Goal: Task Accomplishment & Management: Manage account settings

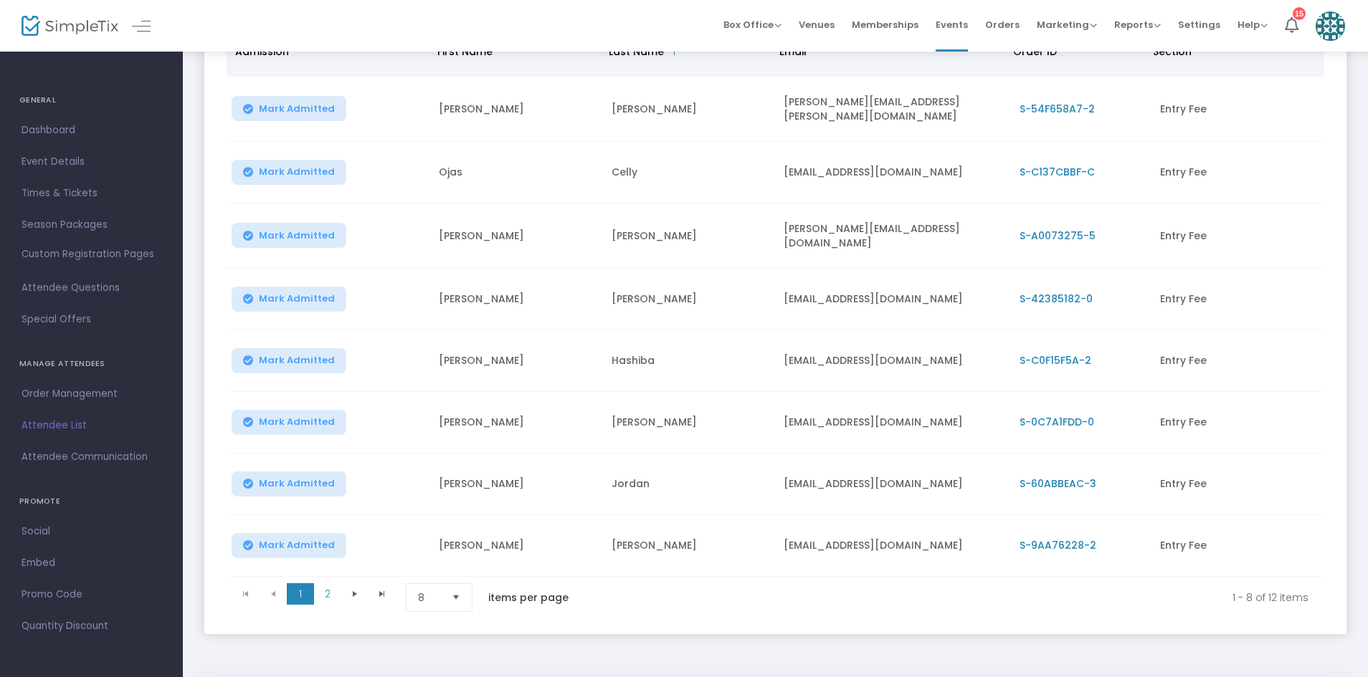
scroll to position [254, 0]
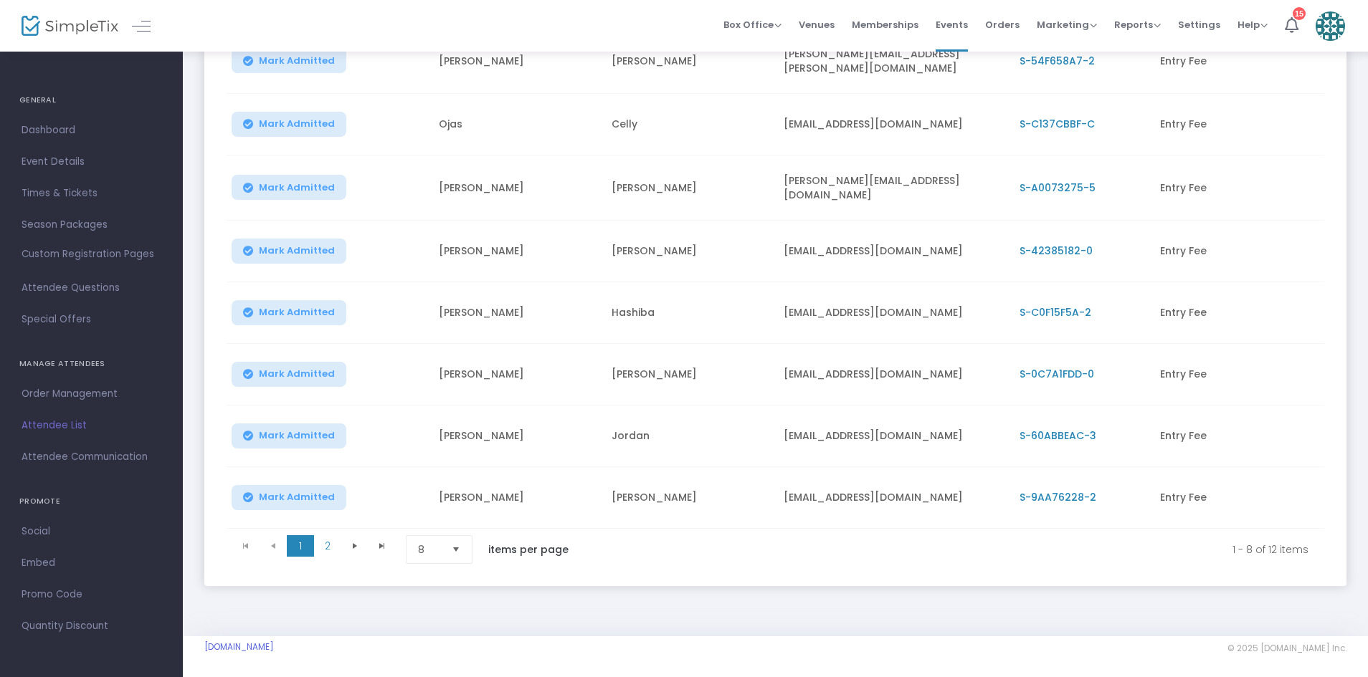
click at [404, 306] on div "Mark Admitted" at bounding box center [328, 312] width 186 height 25
click at [319, 535] on span "2" at bounding box center [327, 546] width 27 height 22
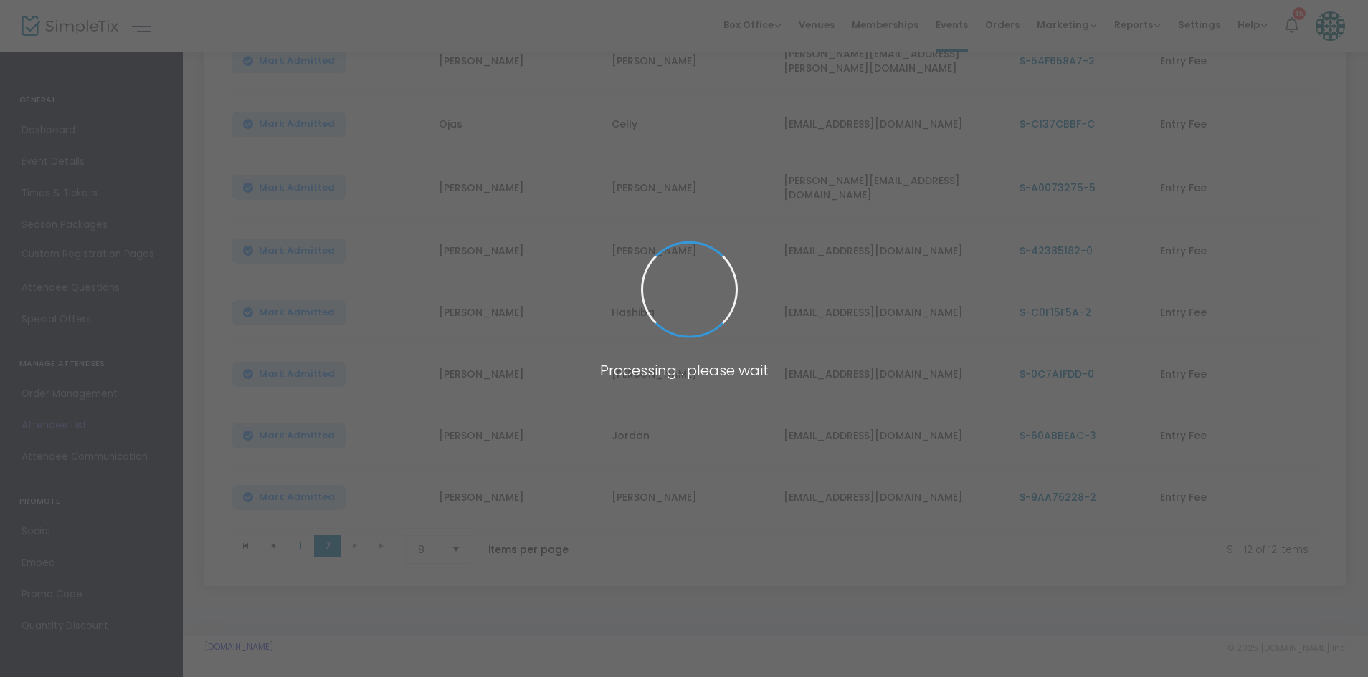
scroll to position [8, 0]
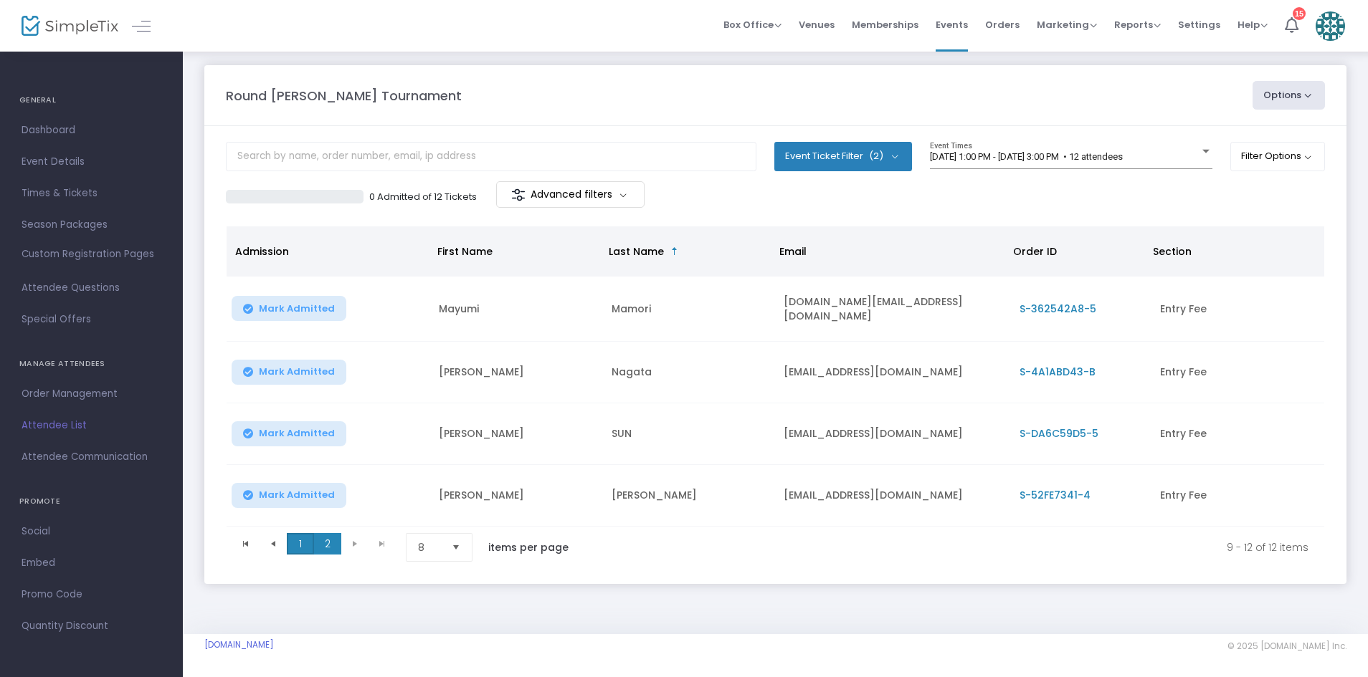
click at [303, 538] on span "1" at bounding box center [300, 544] width 27 height 22
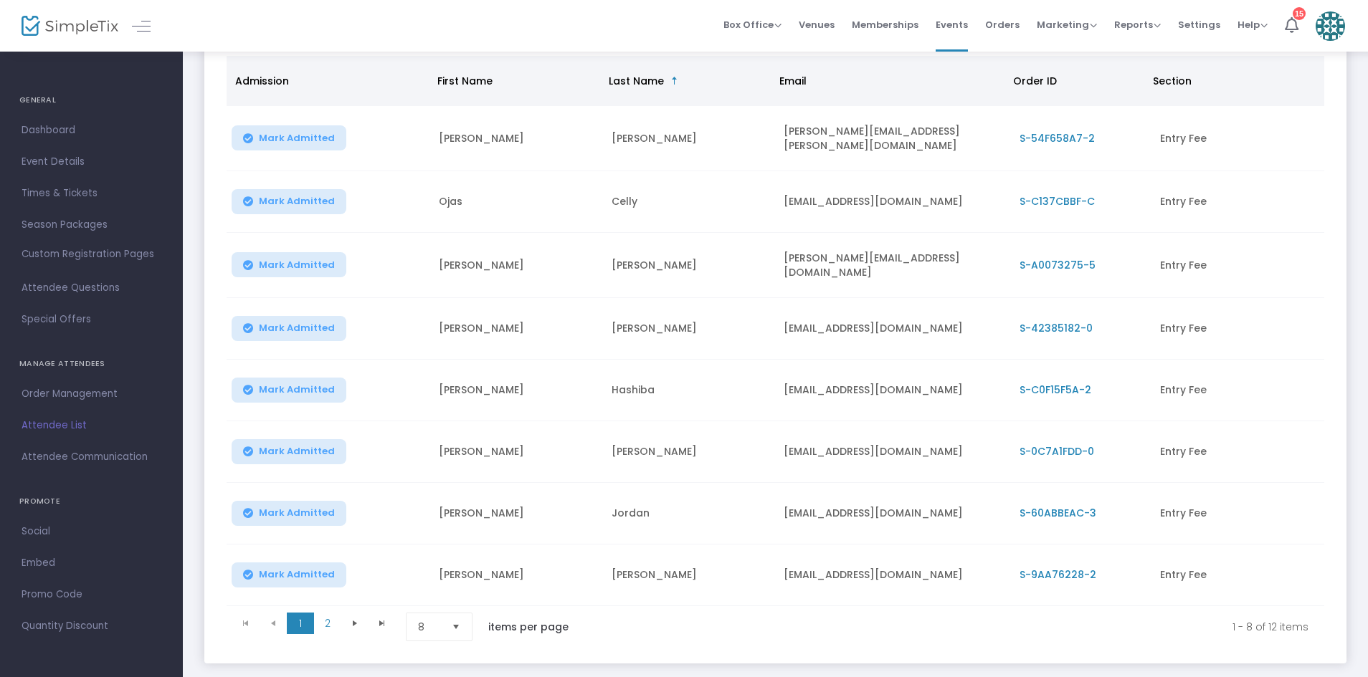
scroll to position [178, 0]
click at [325, 614] on span "2" at bounding box center [327, 623] width 27 height 22
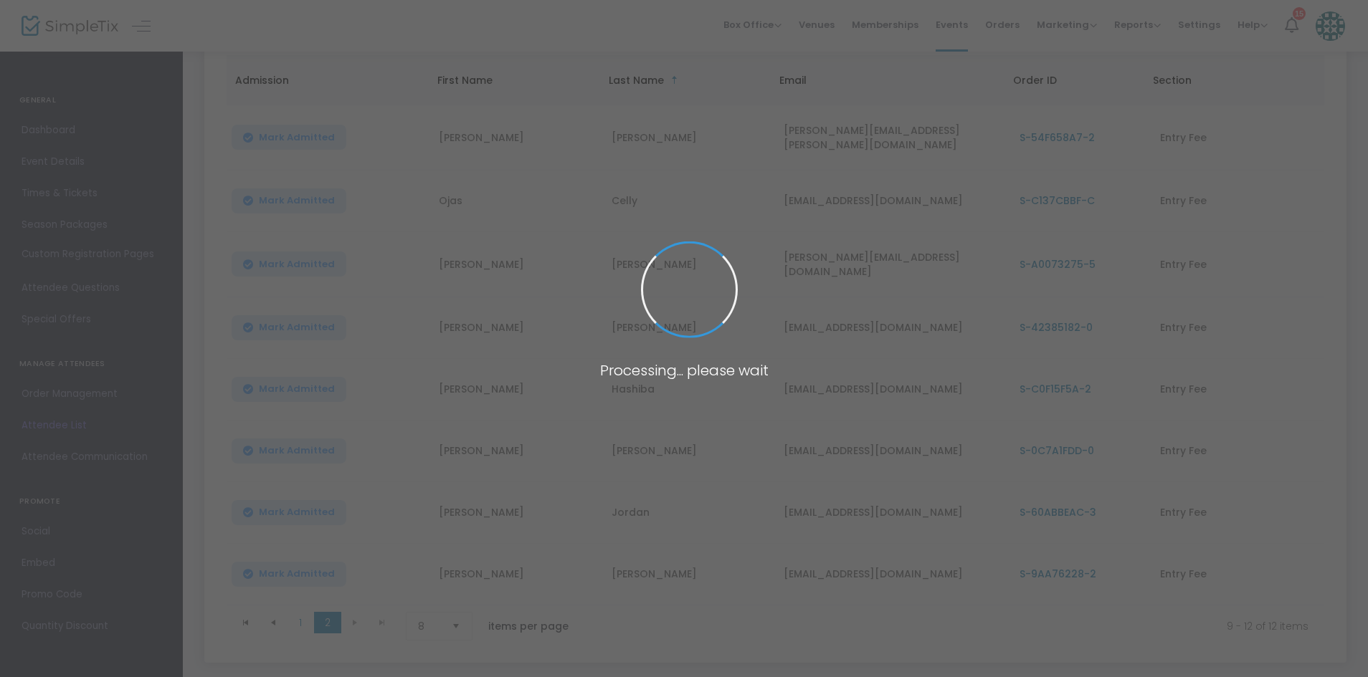
scroll to position [8, 0]
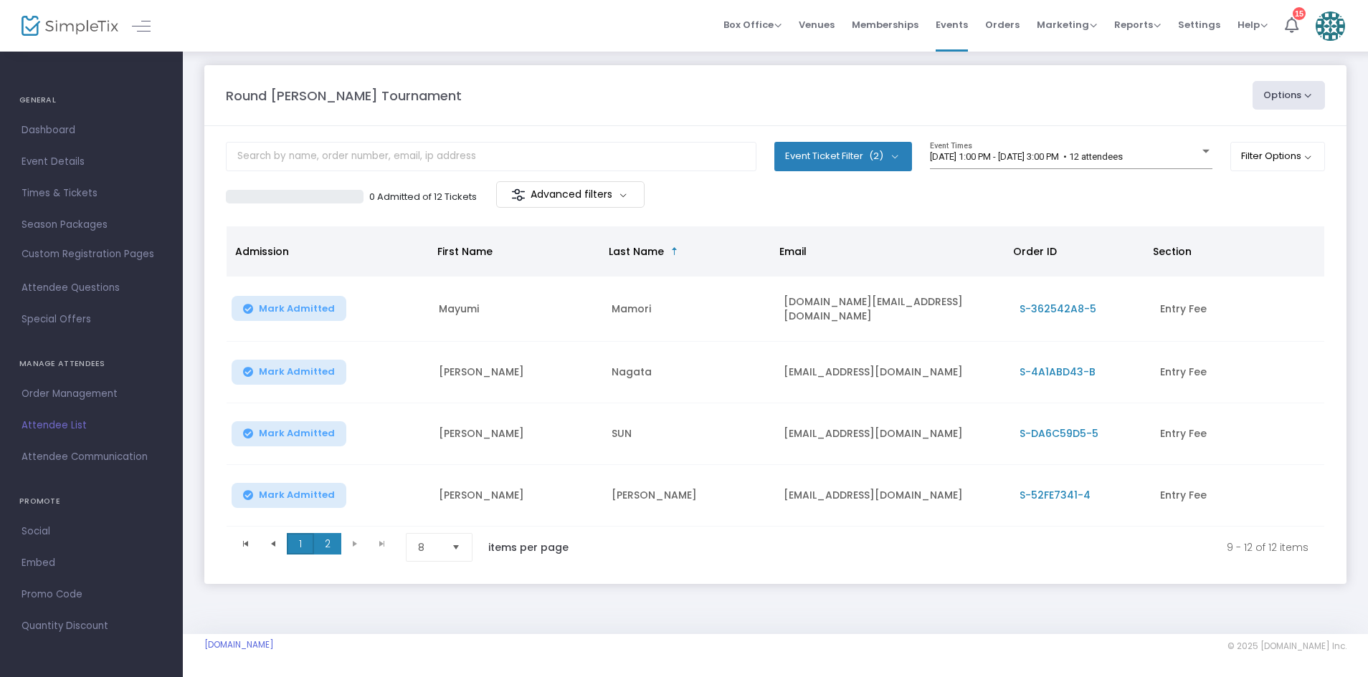
click at [305, 543] on span "1" at bounding box center [300, 544] width 27 height 22
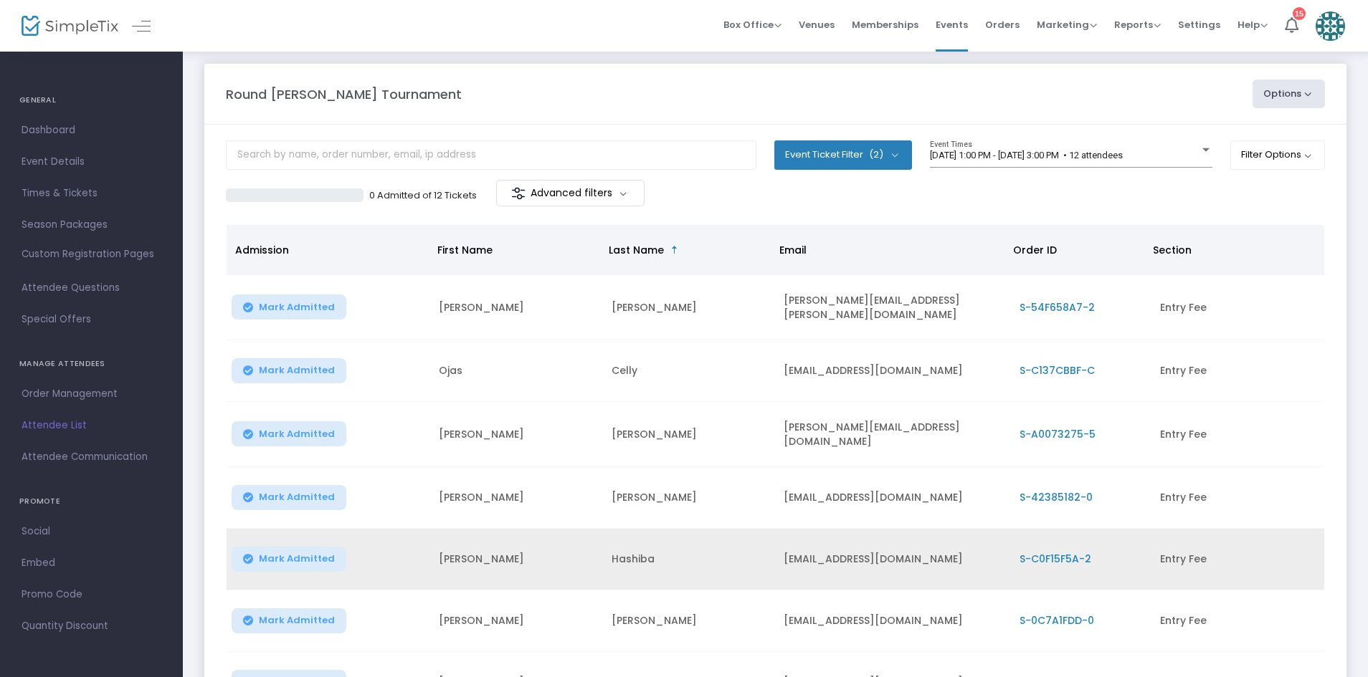
scroll to position [254, 0]
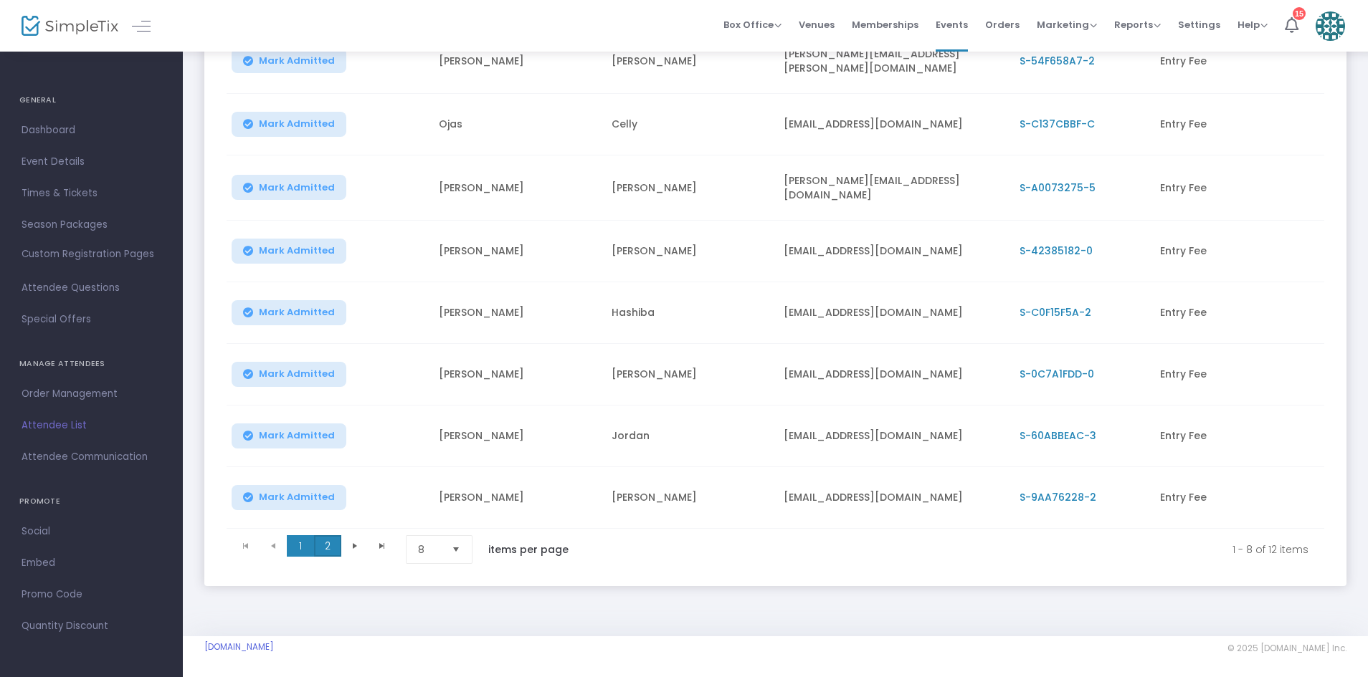
click at [327, 535] on span "2" at bounding box center [327, 546] width 27 height 22
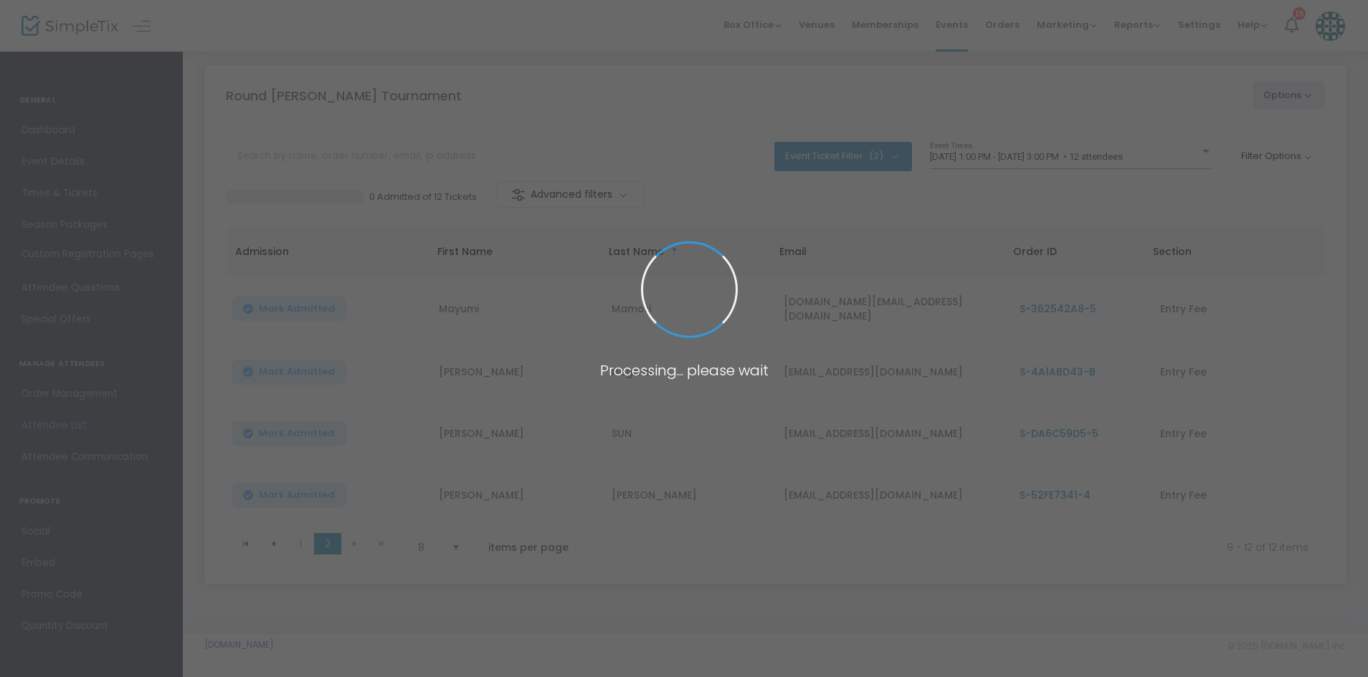
scroll to position [8, 0]
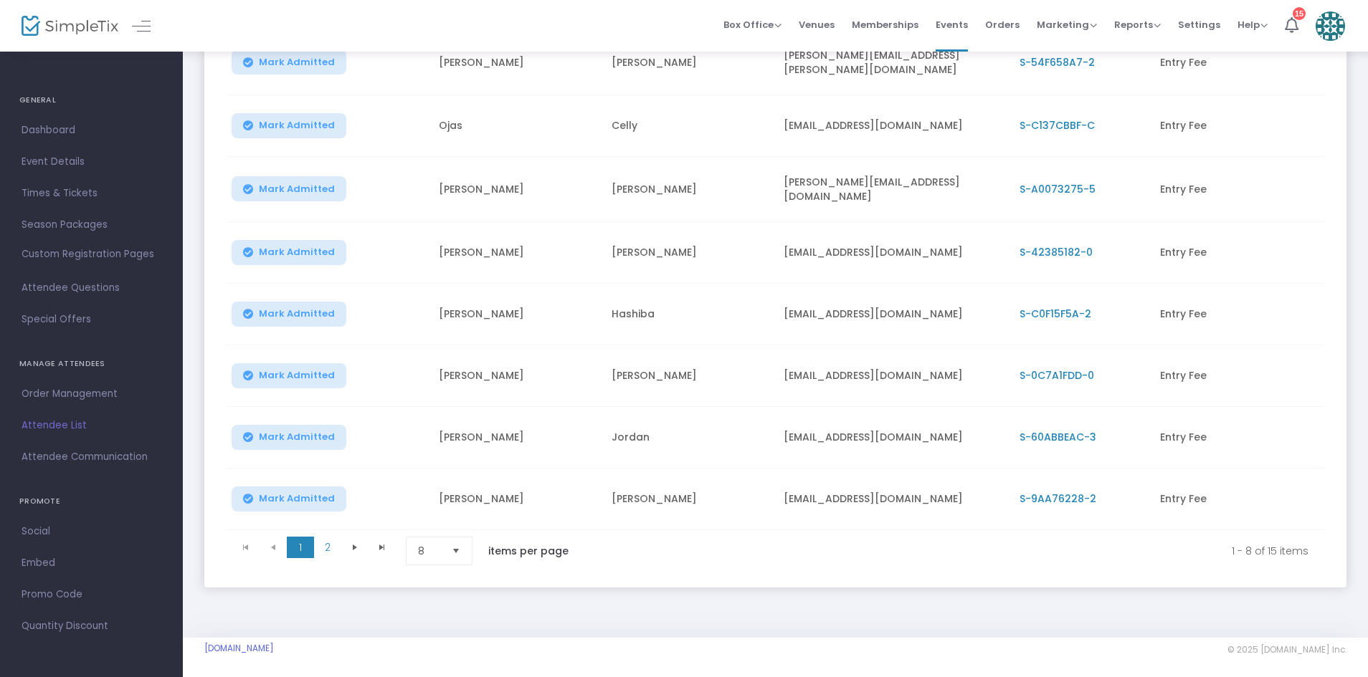
scroll to position [254, 0]
click at [328, 537] on span "2" at bounding box center [327, 546] width 27 height 22
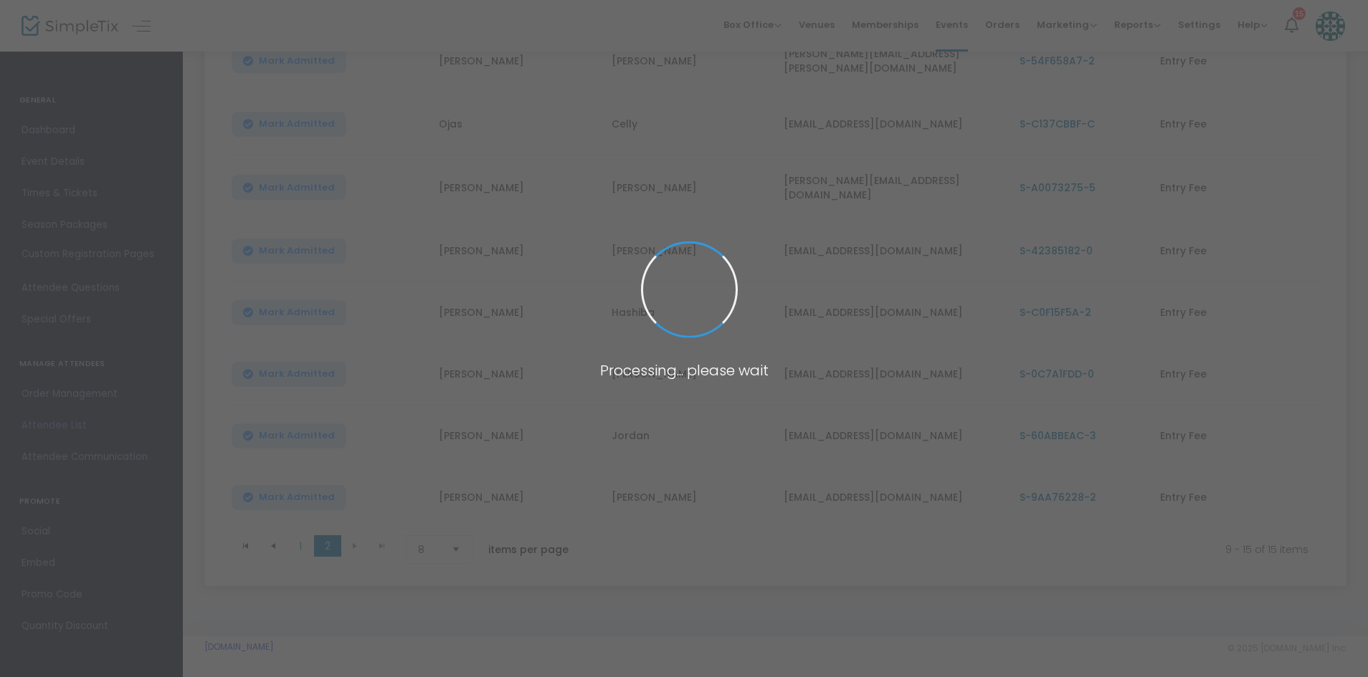
scroll to position [193, 0]
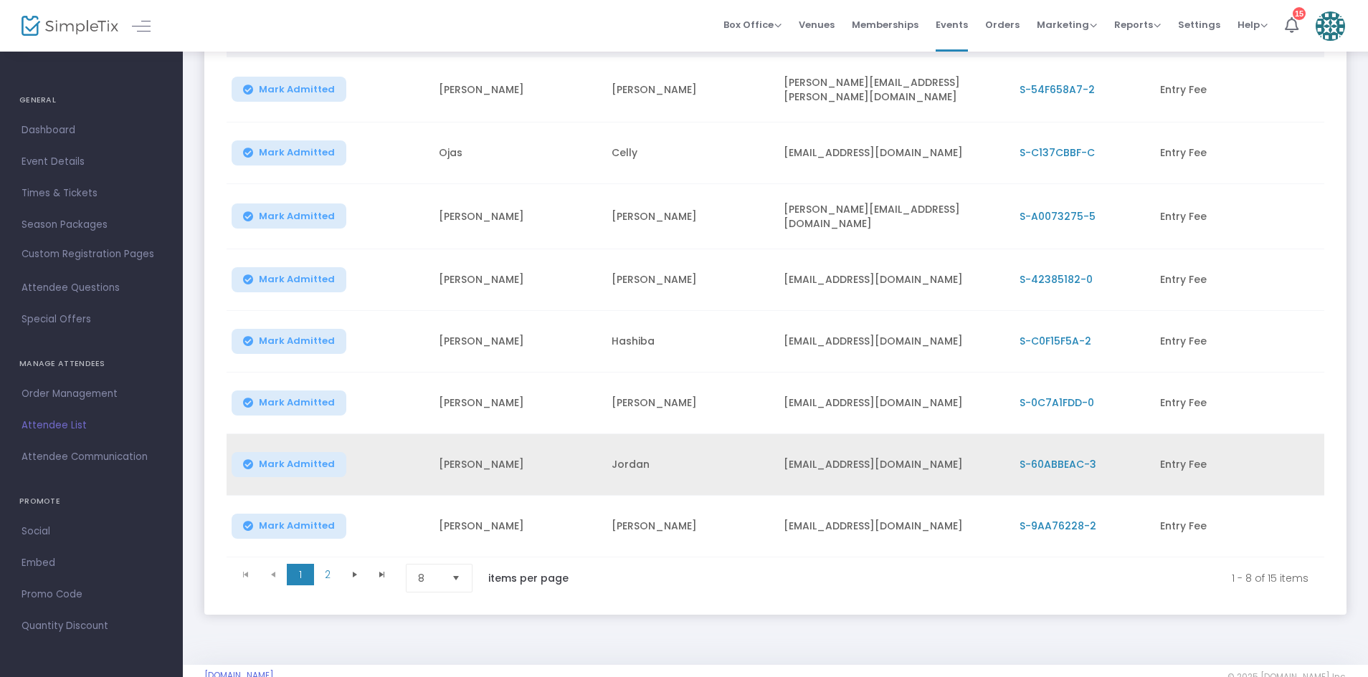
scroll to position [242, 0]
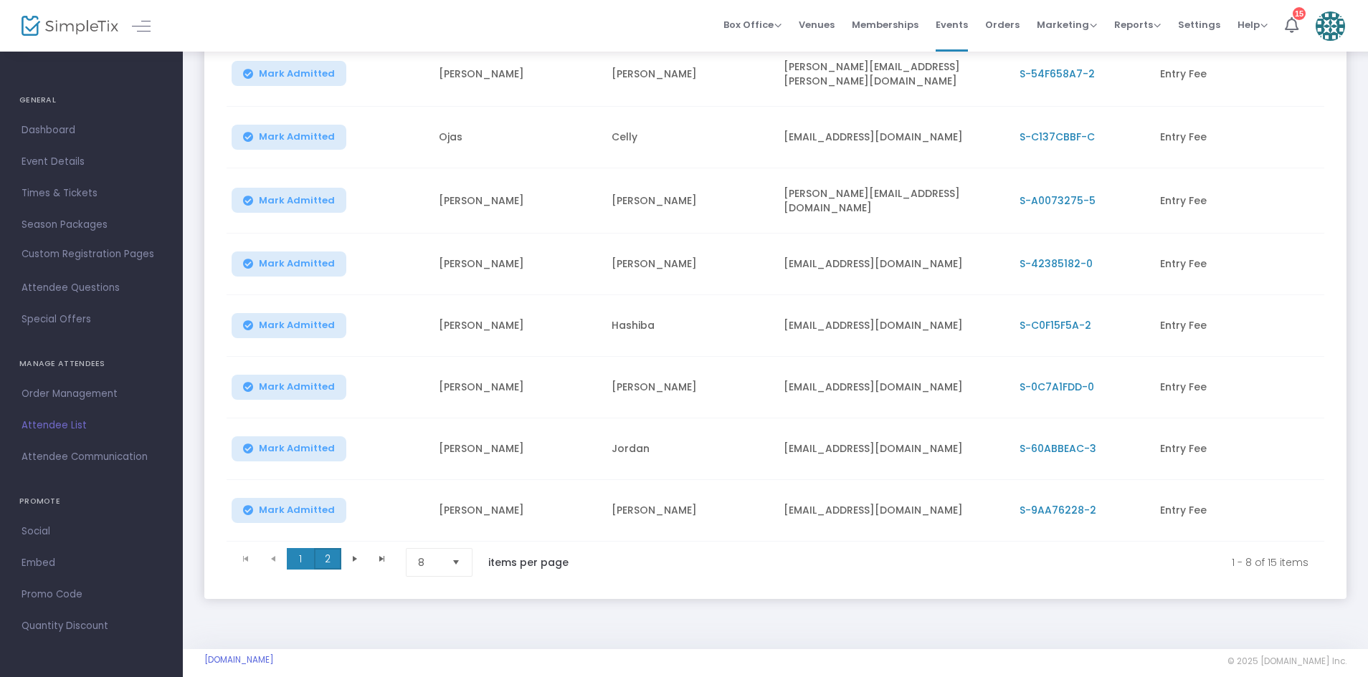
click at [330, 553] on span "2" at bounding box center [327, 559] width 27 height 22
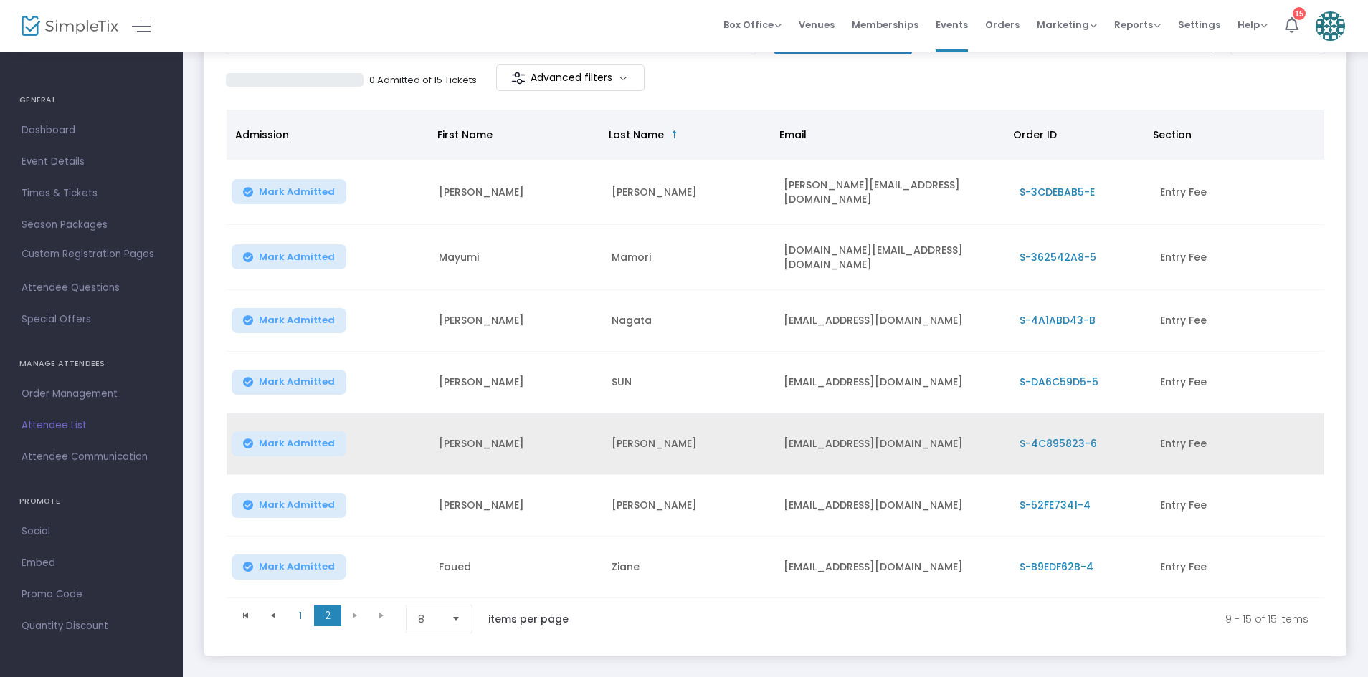
scroll to position [127, 0]
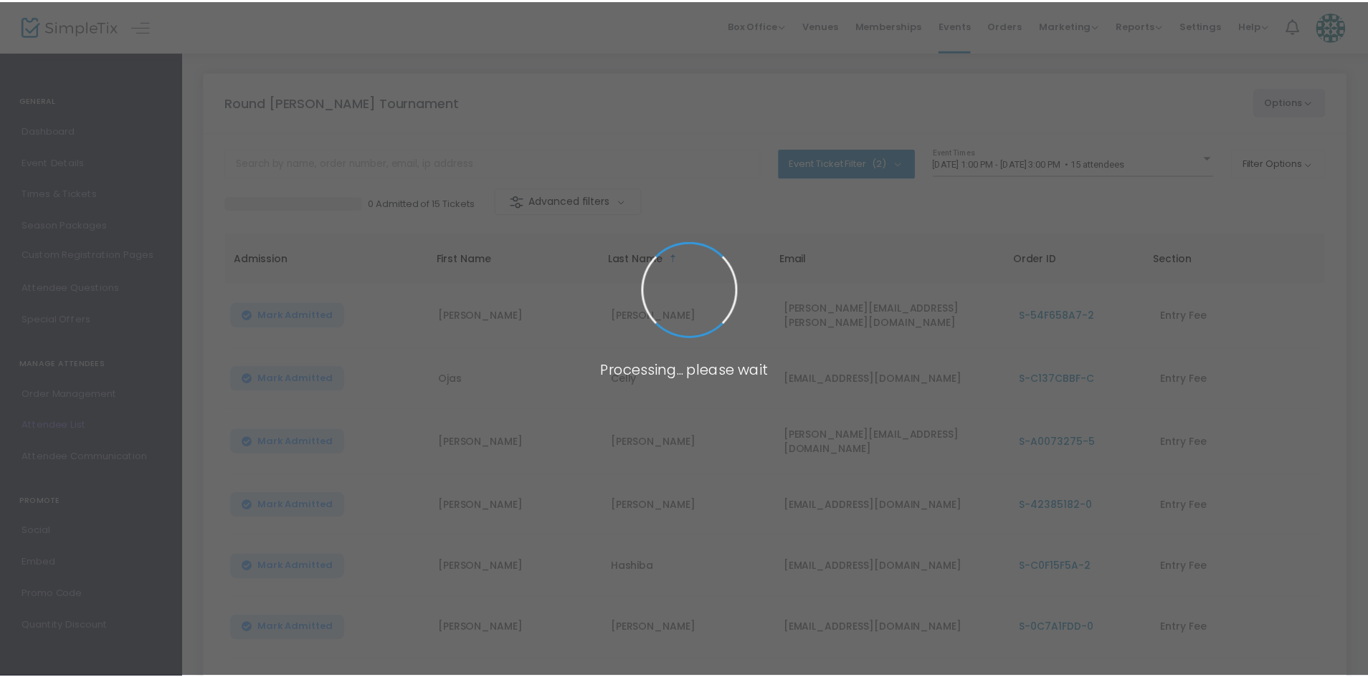
scroll to position [127, 0]
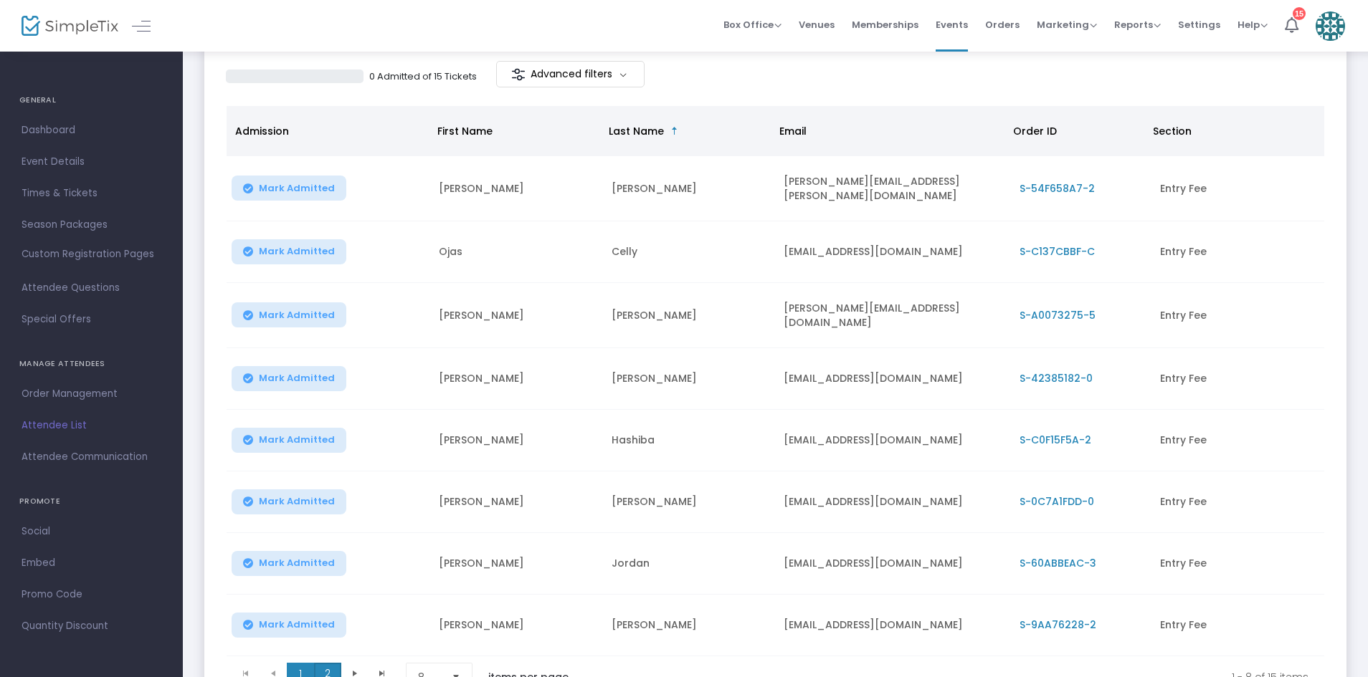
click at [323, 671] on span "2" at bounding box center [327, 674] width 27 height 22
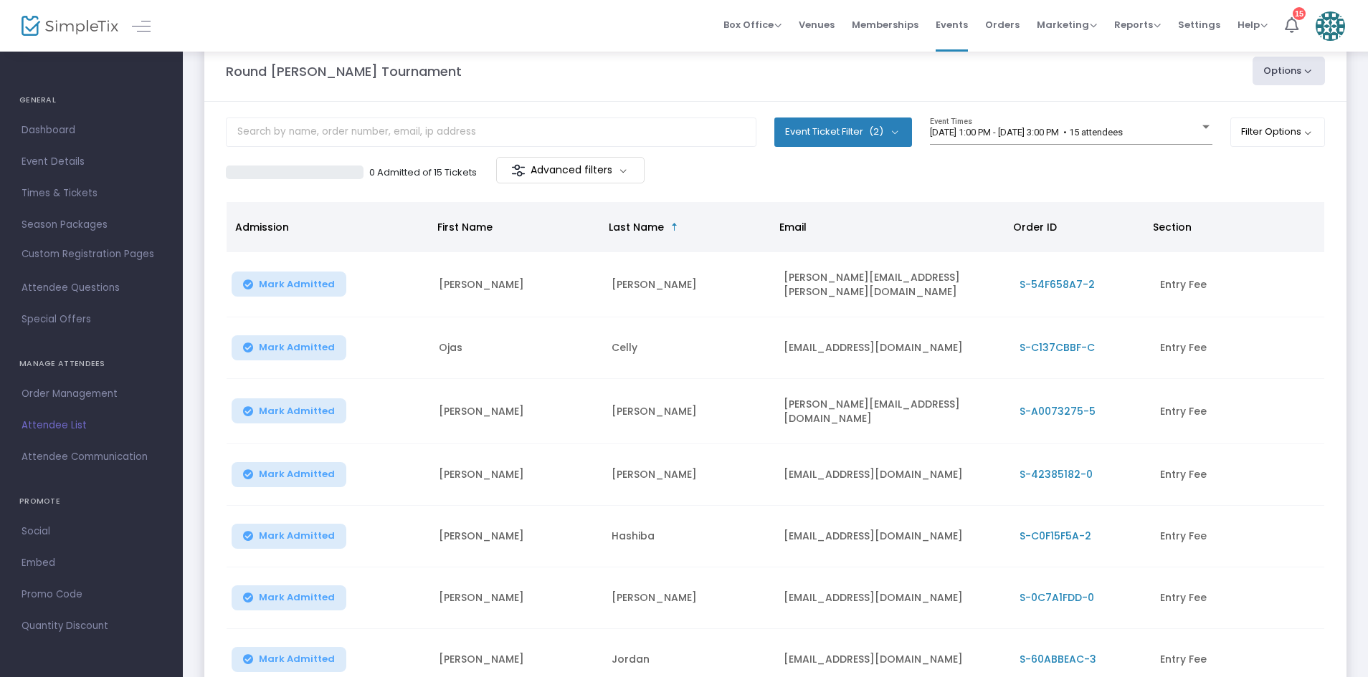
scroll to position [29, 0]
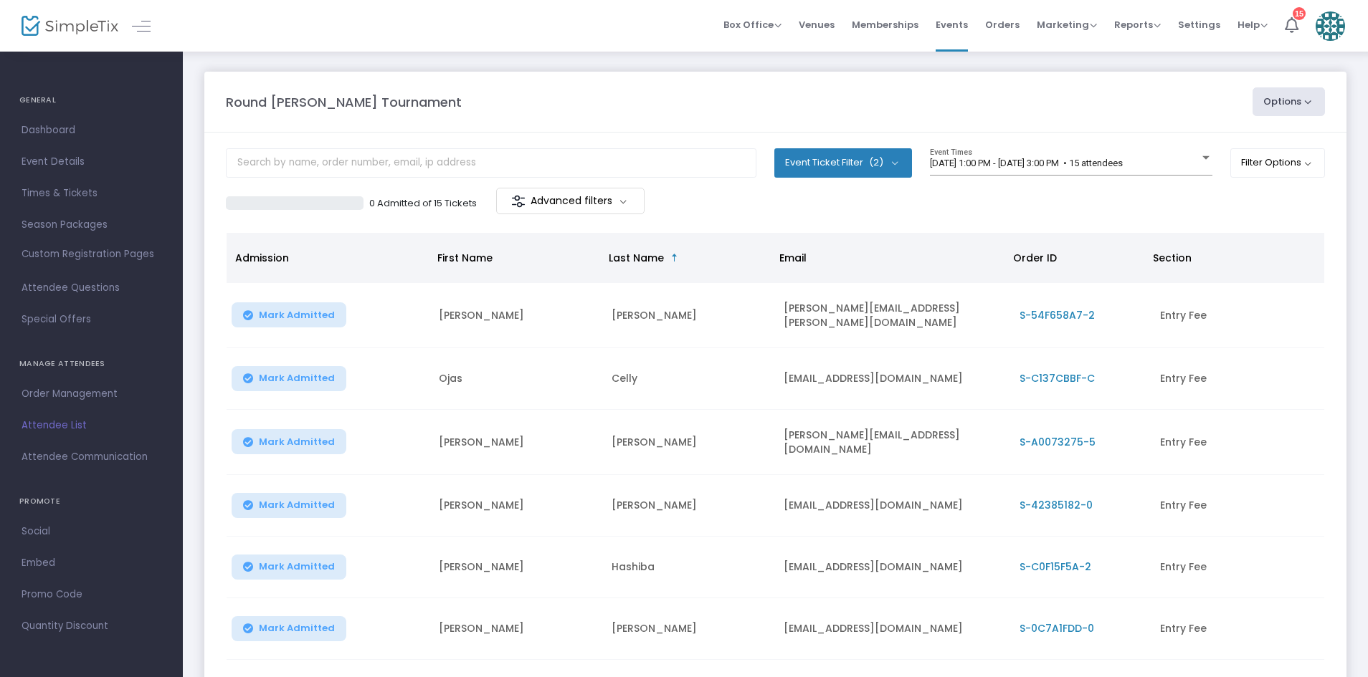
scroll to position [254, 0]
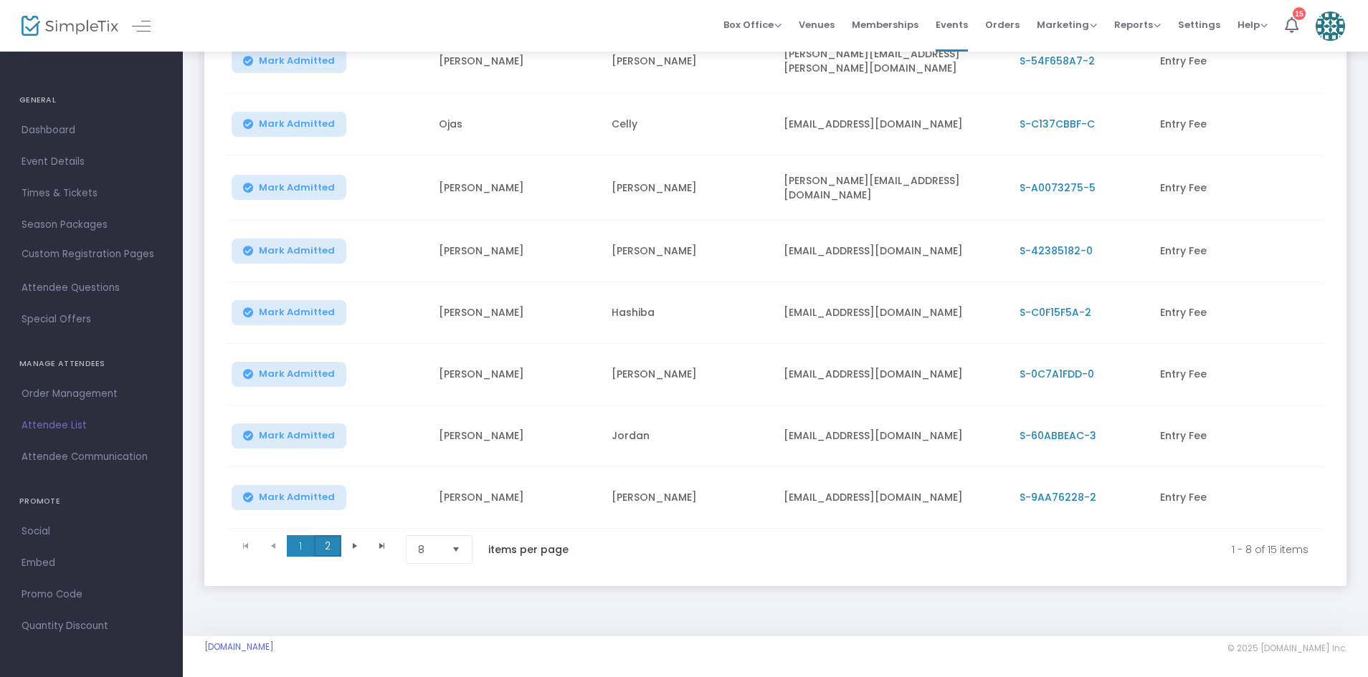
click at [325, 542] on span "2" at bounding box center [327, 546] width 27 height 22
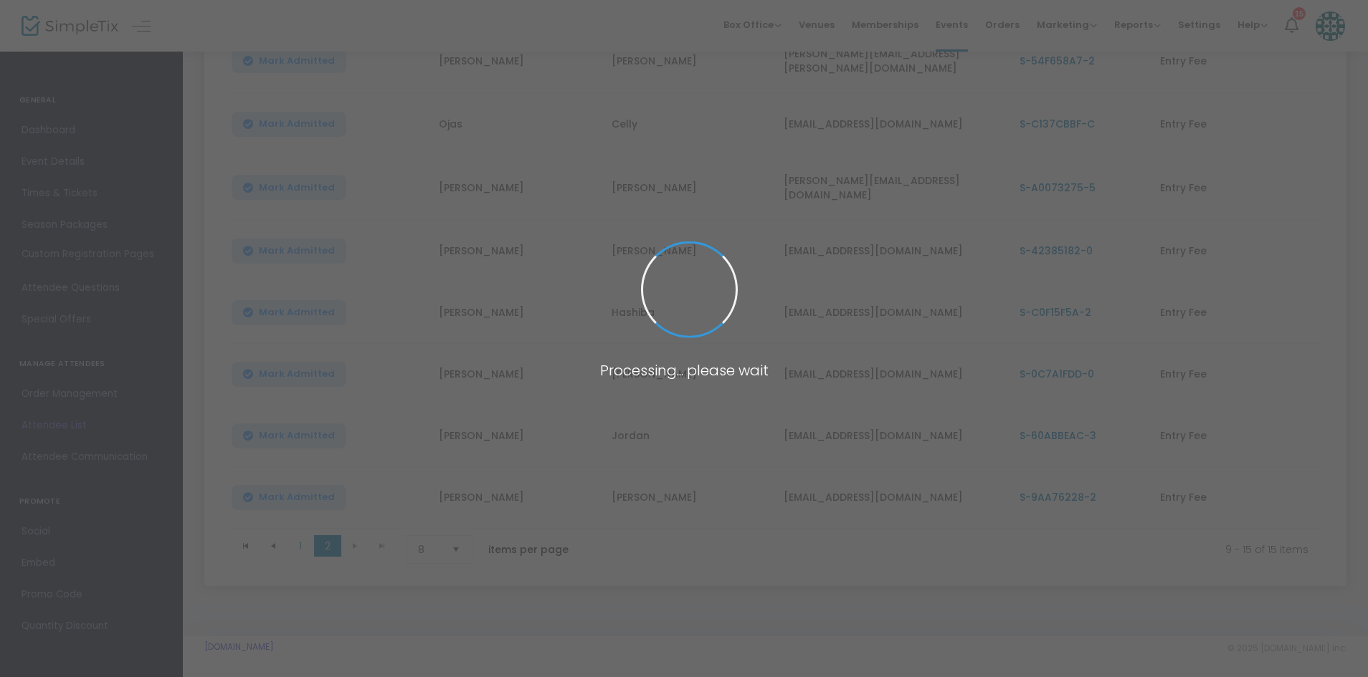
scroll to position [193, 0]
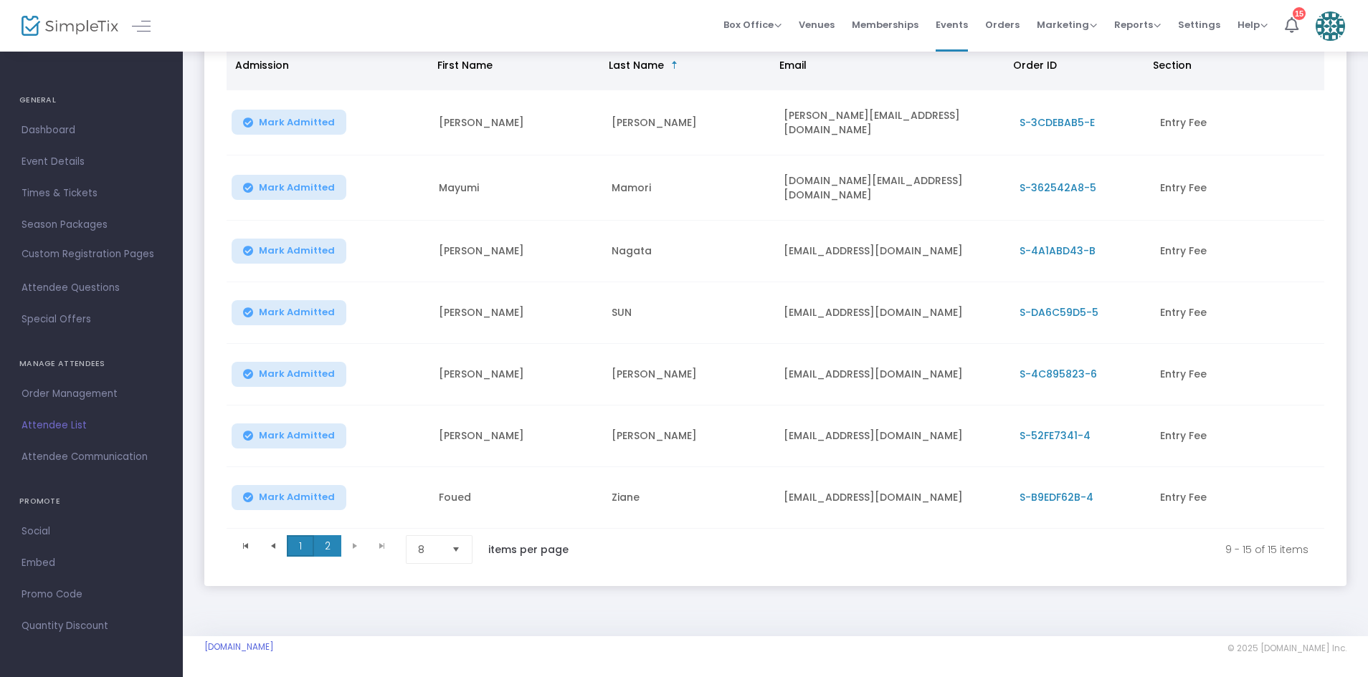
click at [301, 543] on span "1" at bounding box center [300, 546] width 27 height 22
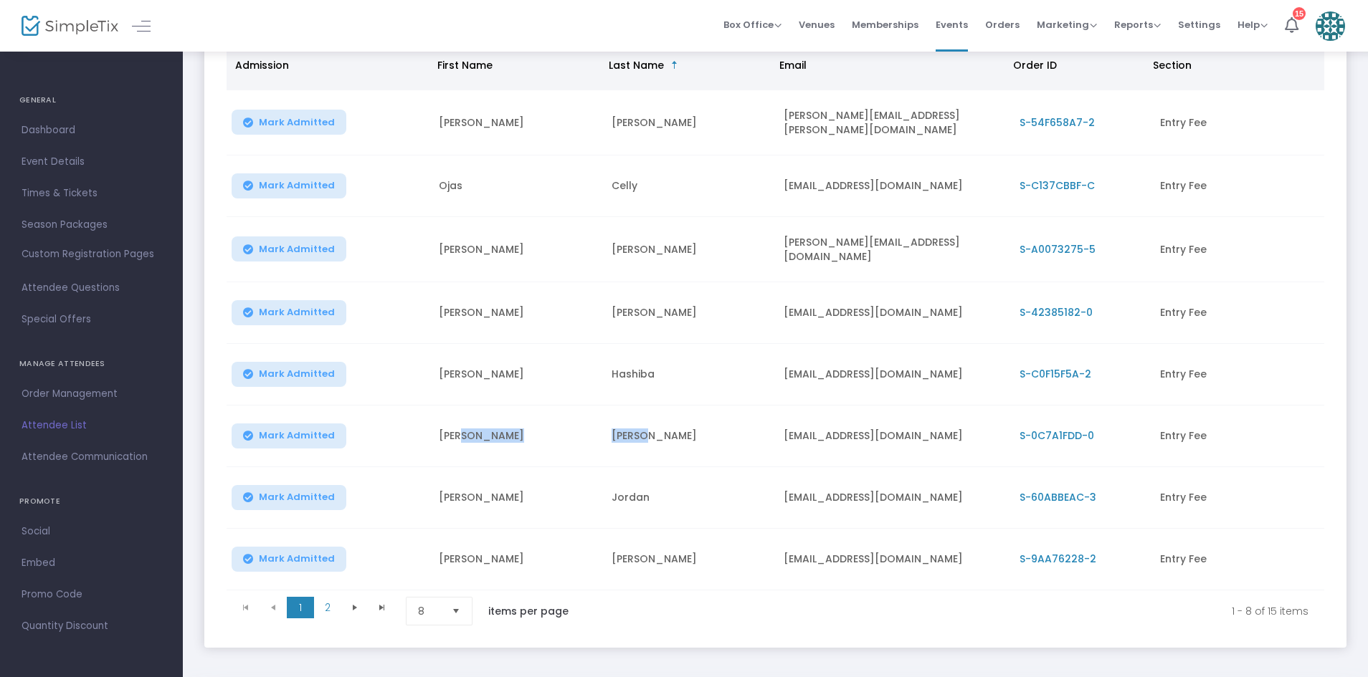
drag, startPoint x: 584, startPoint y: 429, endPoint x: 735, endPoint y: 443, distance: 151.9
click at [735, 443] on tr "Mark Admitted Alex Horvat ahorvat2012@gmail.com S-0C7A1FDD-0 Entry Fee" at bounding box center [776, 437] width 1098 height 62
click at [414, 429] on div "Mark Admitted" at bounding box center [328, 436] width 186 height 25
drag, startPoint x: 414, startPoint y: 429, endPoint x: 675, endPoint y: 451, distance: 261.9
click at [675, 451] on tr "Mark Admitted Alex Horvat ahorvat2012@gmail.com S-0C7A1FDD-0 Entry Fee" at bounding box center [776, 437] width 1098 height 62
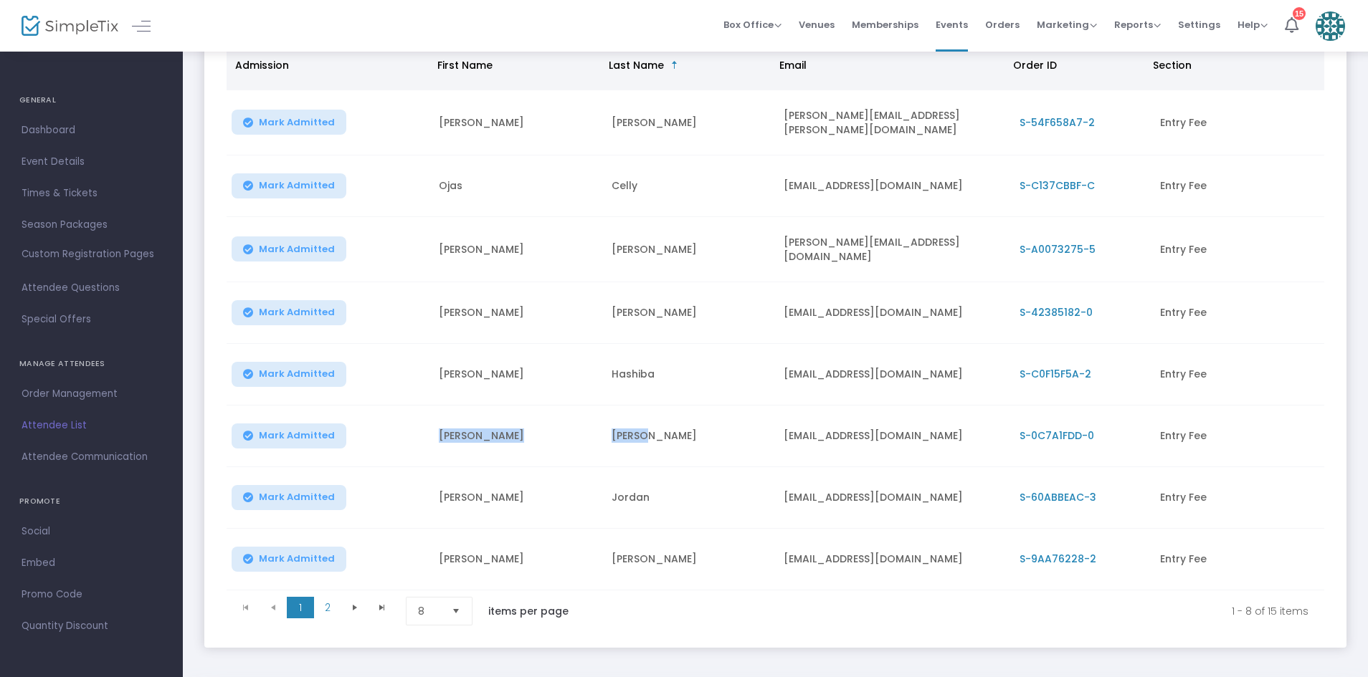
click at [592, 440] on td "[PERSON_NAME]" at bounding box center [516, 437] width 173 height 62
